Goal: Transaction & Acquisition: Purchase product/service

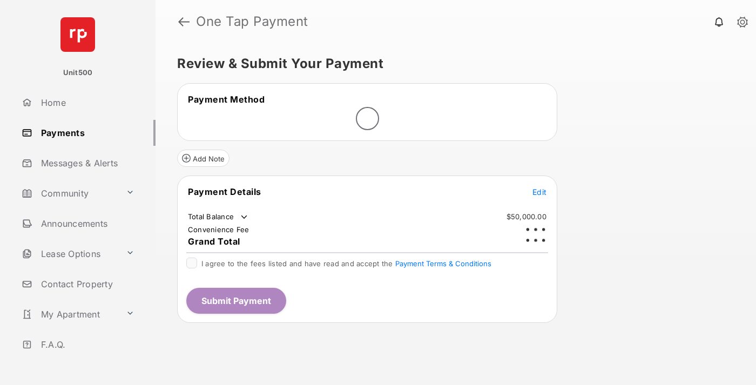
click at [539, 187] on span "Edit" at bounding box center [539, 191] width 14 height 9
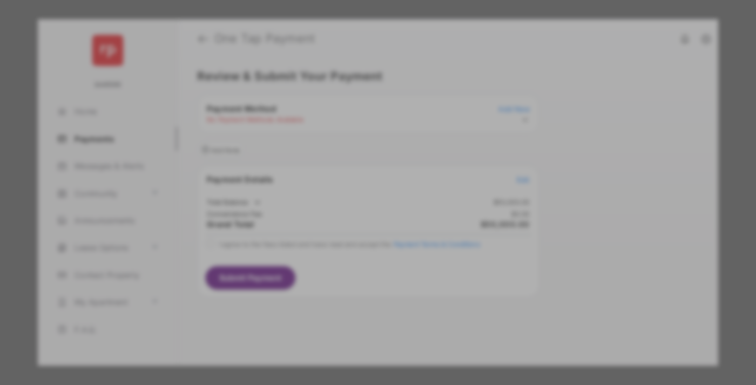
click at [358, 208] on div "Other Amount" at bounding box center [358, 217] width 175 height 18
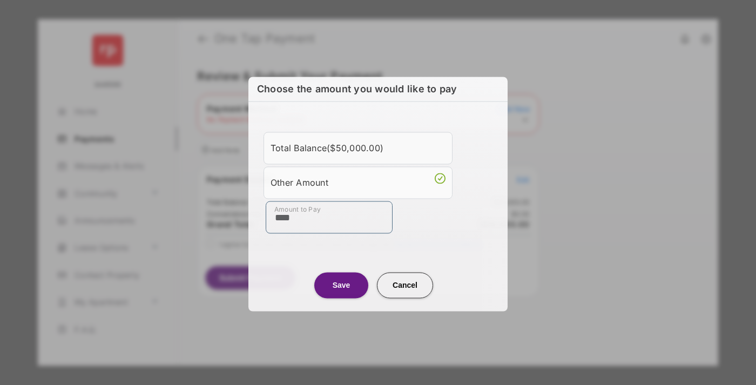
type input "****"
click at [341, 285] on button "Save" at bounding box center [341, 285] width 54 height 26
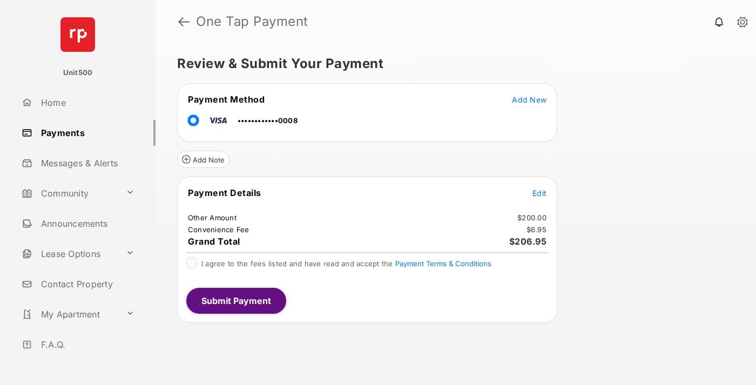
click at [539, 193] on span "Edit" at bounding box center [539, 192] width 14 height 9
click at [235, 300] on button "Submit Payment" at bounding box center [236, 301] width 100 height 26
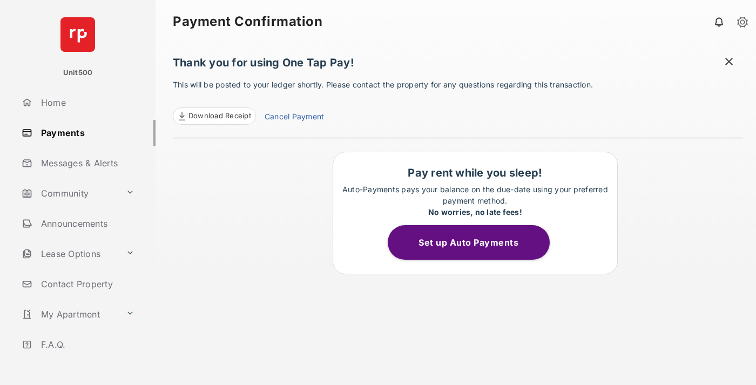
click at [729, 63] on span at bounding box center [729, 63] width 11 height 14
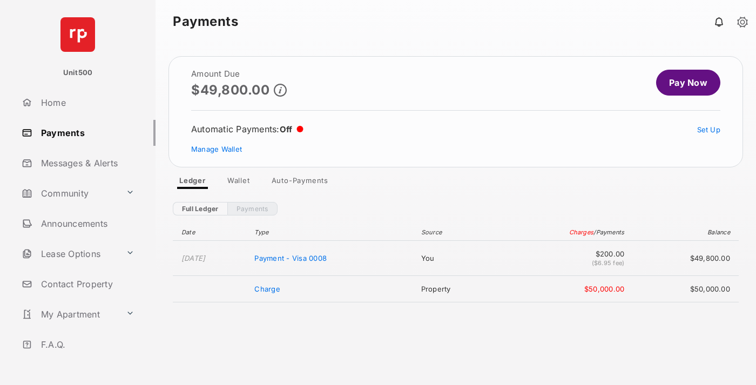
click at [217, 149] on link "Manage Wallet" at bounding box center [216, 149] width 51 height 9
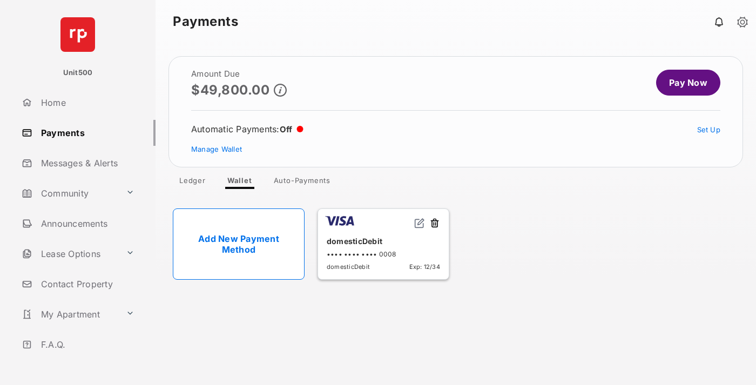
click at [435, 224] on button at bounding box center [434, 224] width 11 height 12
